Goal: Find specific page/section: Find specific page/section

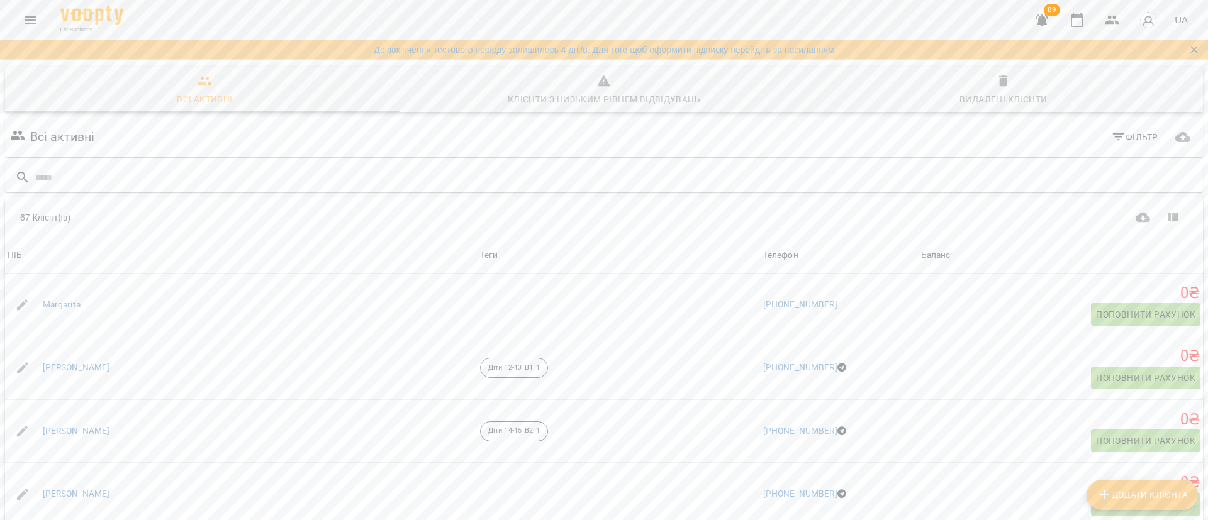
click at [28, 23] on icon "Menu" at bounding box center [30, 20] width 11 height 8
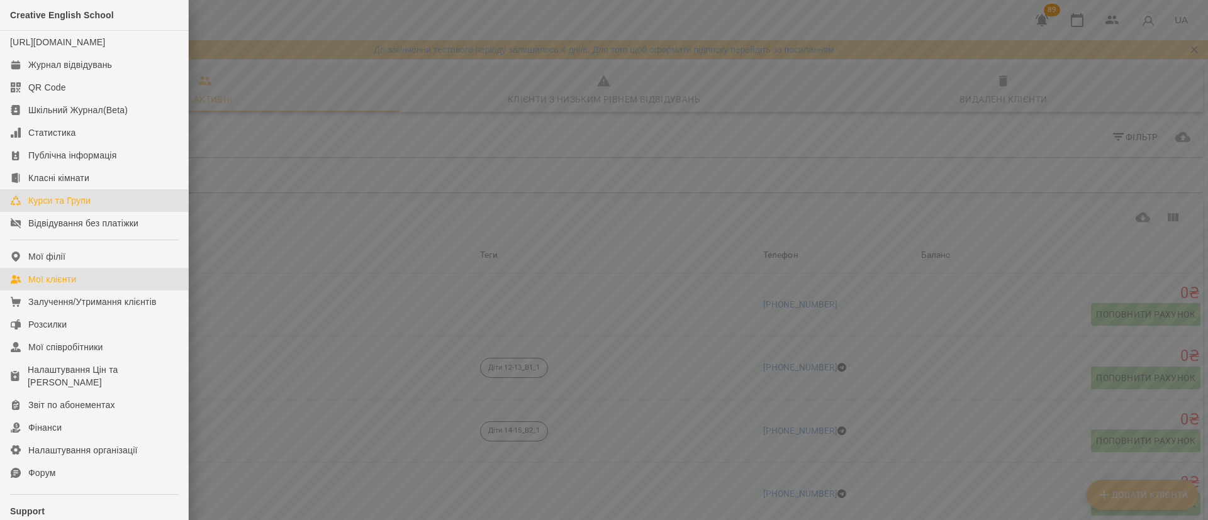
click at [82, 207] on div "Курси та Групи" at bounding box center [59, 200] width 62 height 13
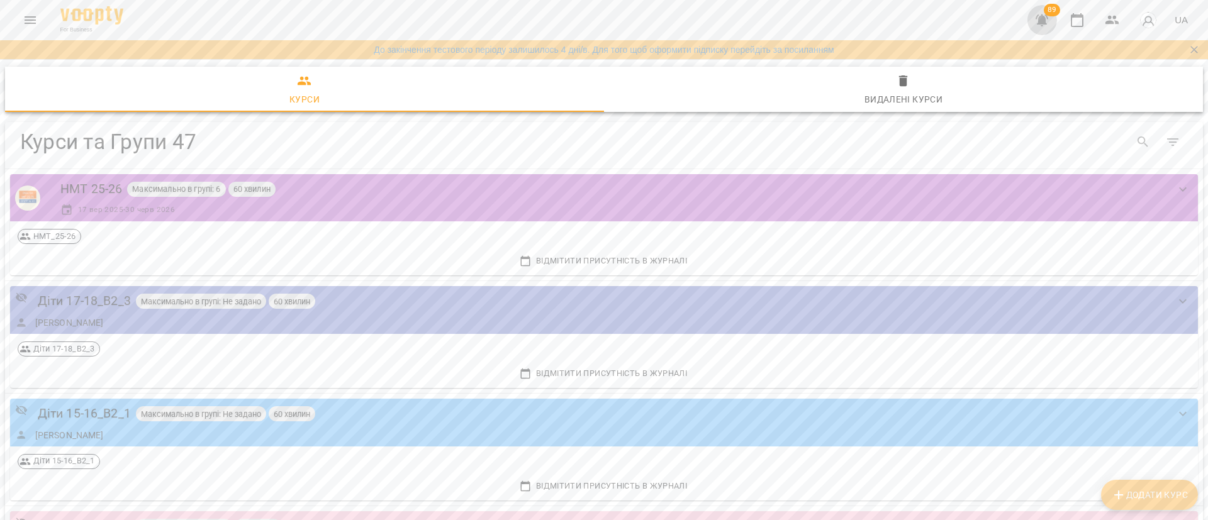
click at [1048, 19] on icon "button" at bounding box center [1041, 20] width 15 height 15
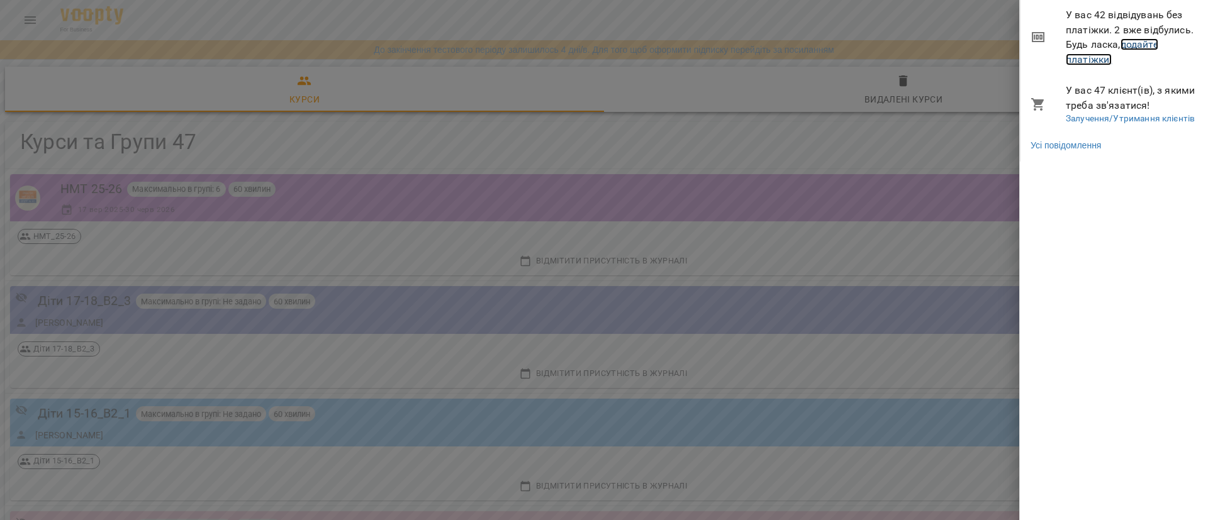
click at [1139, 40] on link "додайте платіжки!" at bounding box center [1112, 51] width 92 height 27
